Goal: Information Seeking & Learning: Compare options

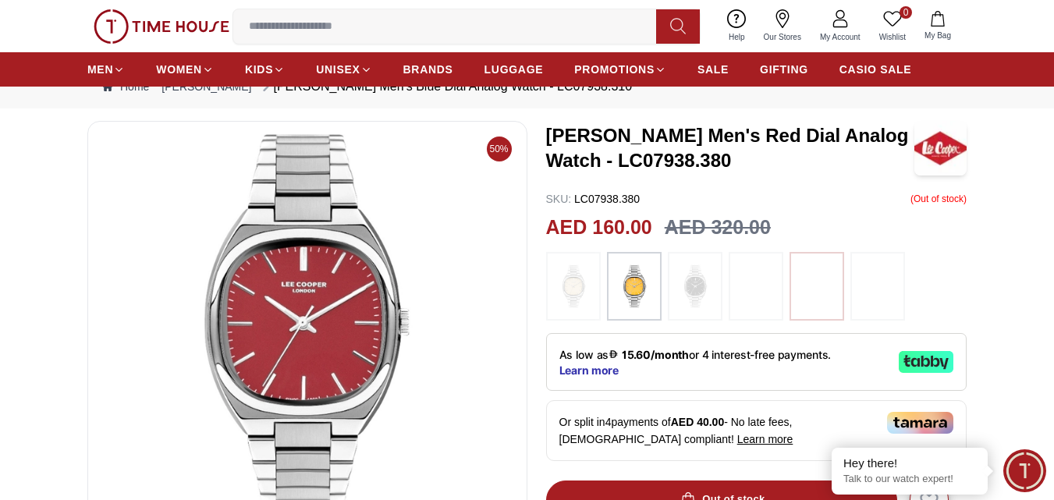
scroll to position [78, 0]
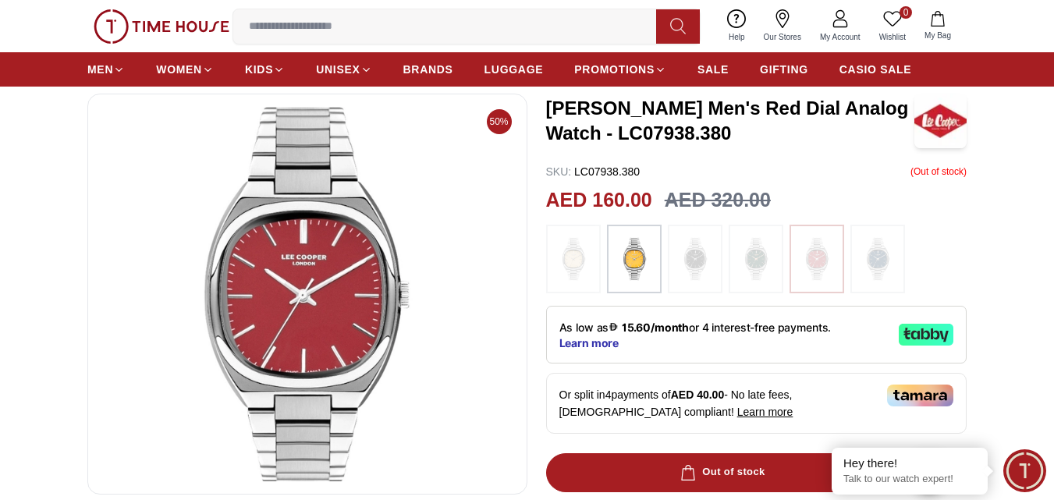
click at [577, 258] on img at bounding box center [573, 259] width 39 height 53
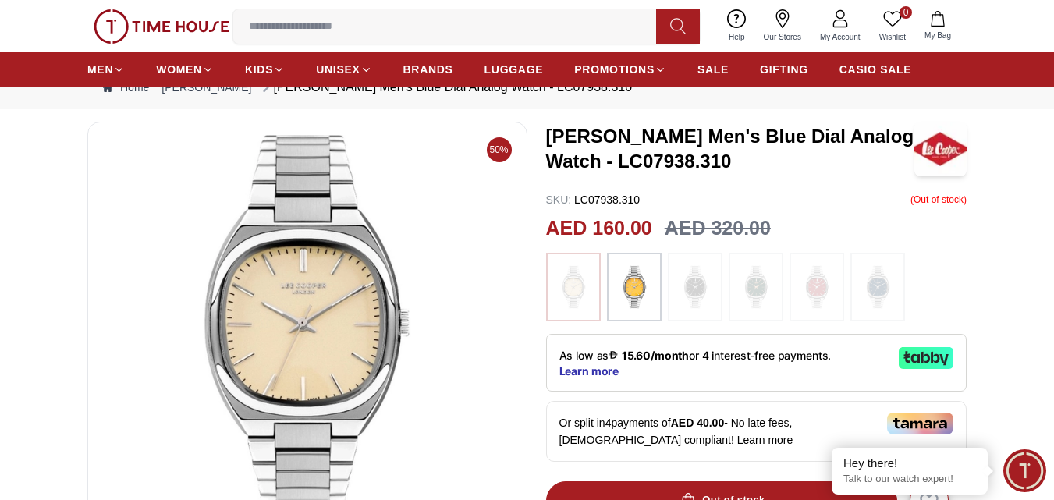
scroll to position [78, 0]
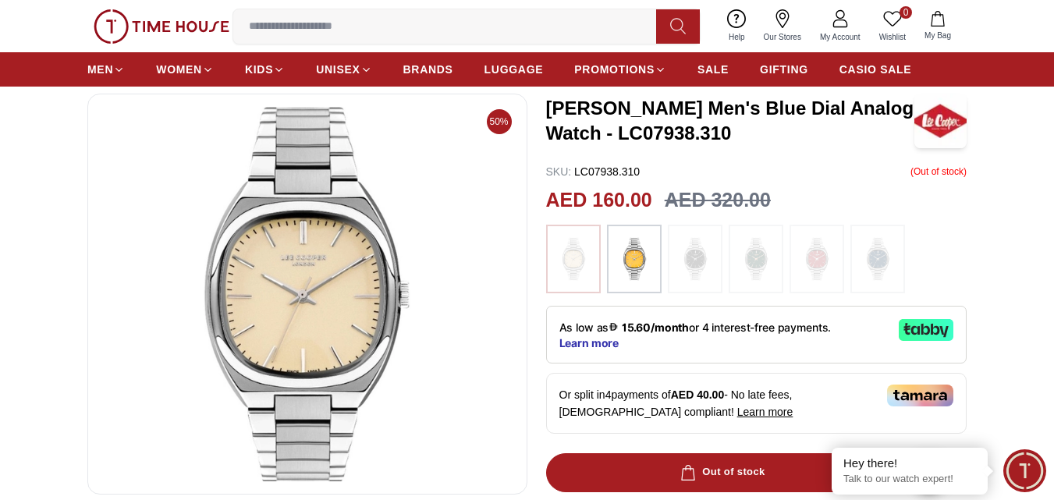
click at [694, 261] on img at bounding box center [695, 259] width 39 height 53
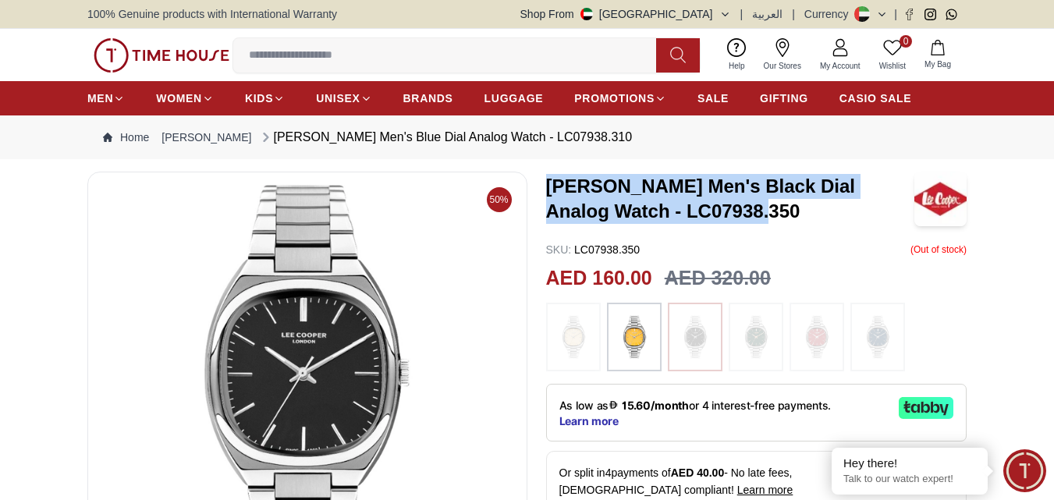
drag, startPoint x: 549, startPoint y: 186, endPoint x: 750, endPoint y: 222, distance: 203.9
click at [750, 222] on h3 "Lee Cooper Men's Black Dial Analog Watch - LC07938.350" at bounding box center [730, 199] width 369 height 50
copy h3 "Lee Cooper Men's Black Dial Analog Watch - LC07938.350"
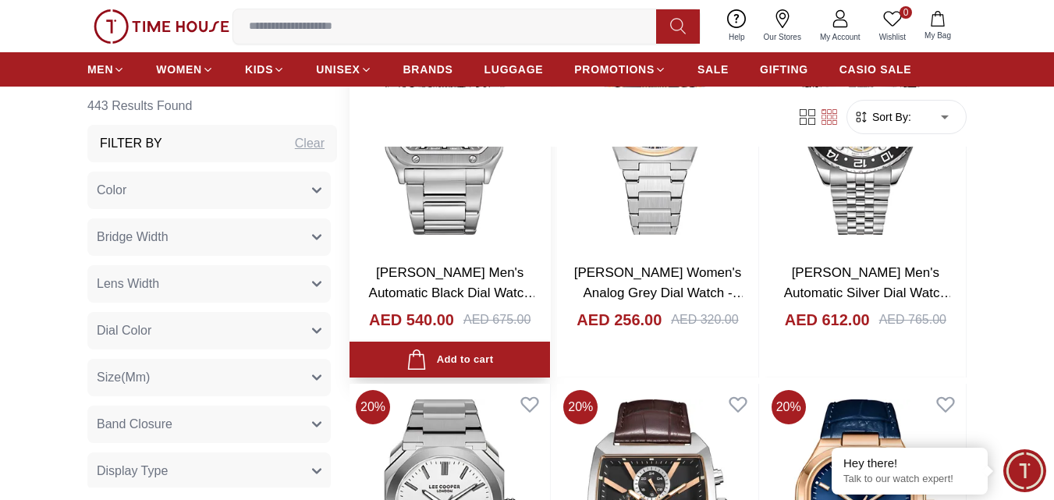
scroll to position [2575, 0]
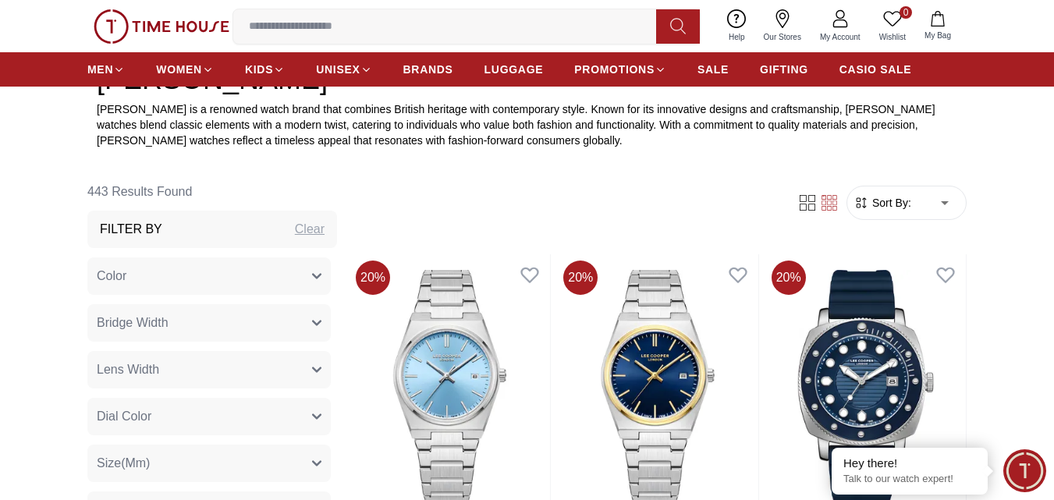
scroll to position [624, 0]
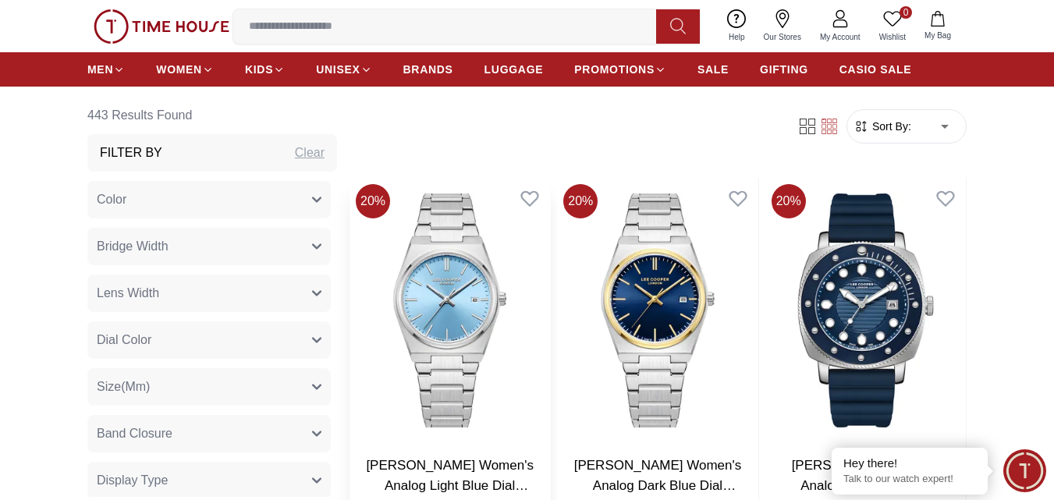
click at [453, 306] on img at bounding box center [450, 310] width 201 height 265
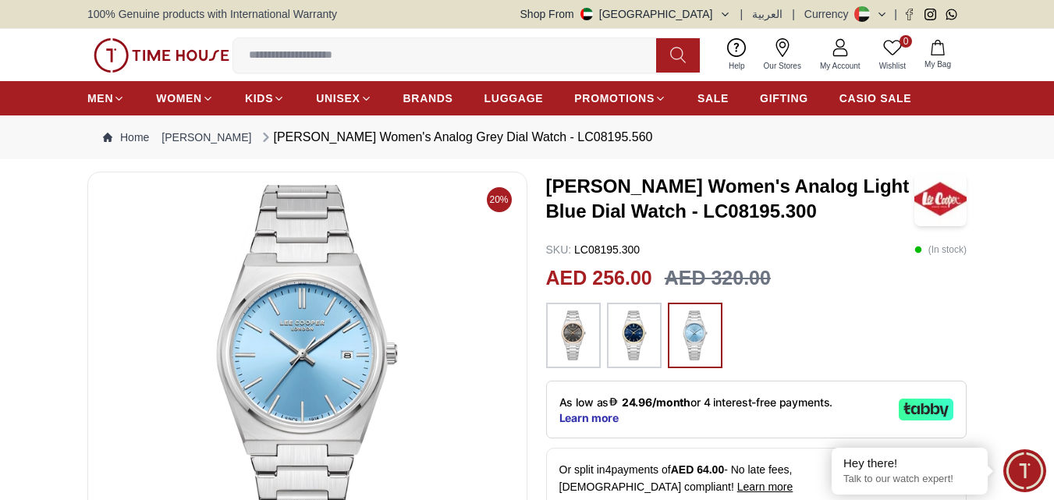
scroll to position [156, 0]
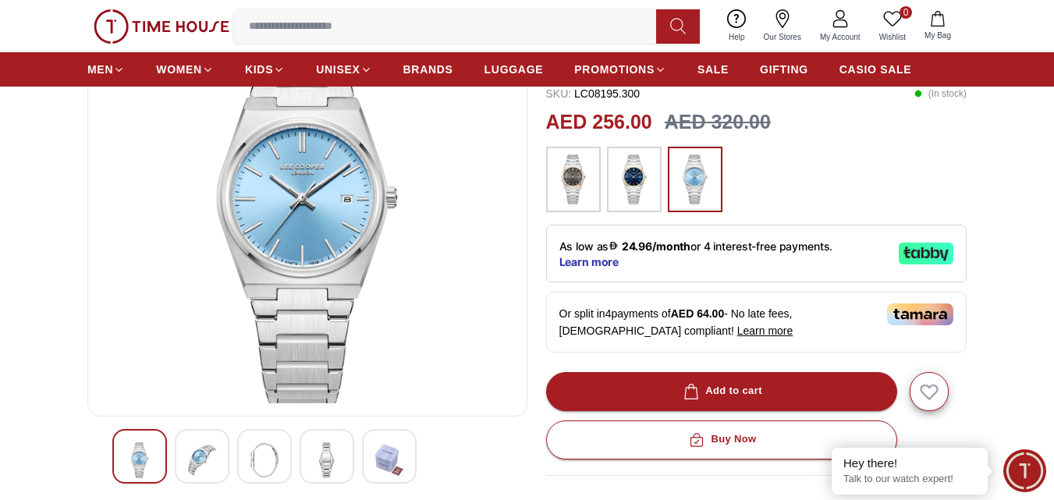
click at [620, 172] on img at bounding box center [634, 180] width 39 height 50
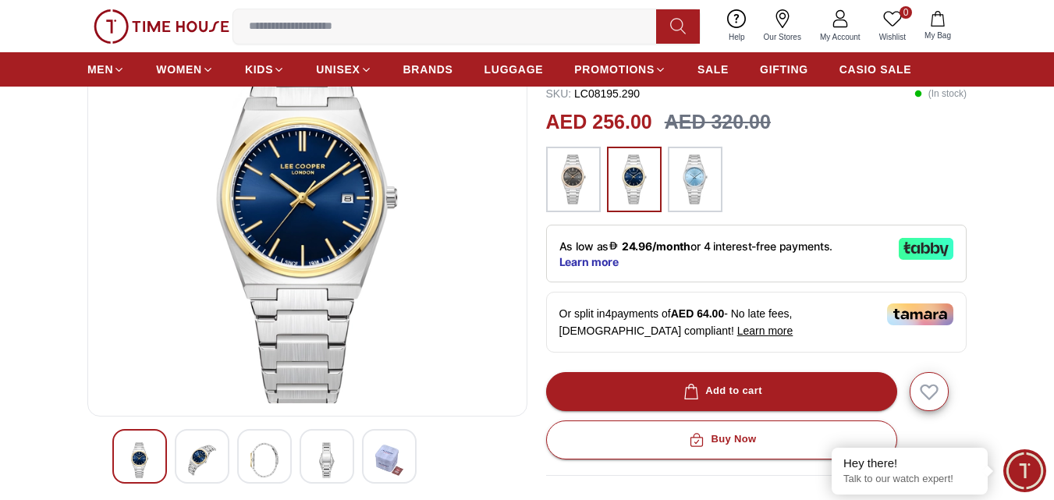
click at [577, 159] on img at bounding box center [573, 180] width 39 height 50
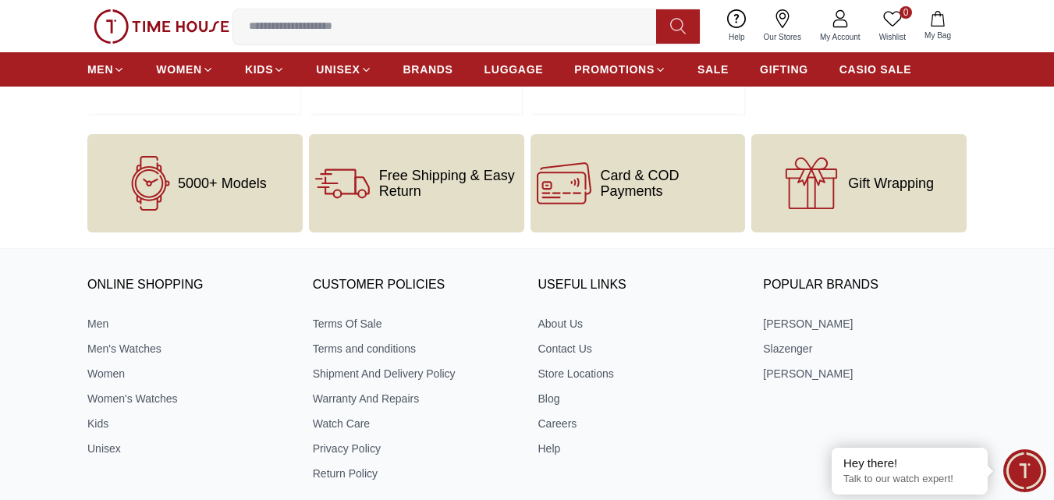
scroll to position [2039, 0]
